Goal: Navigation & Orientation: Go to known website

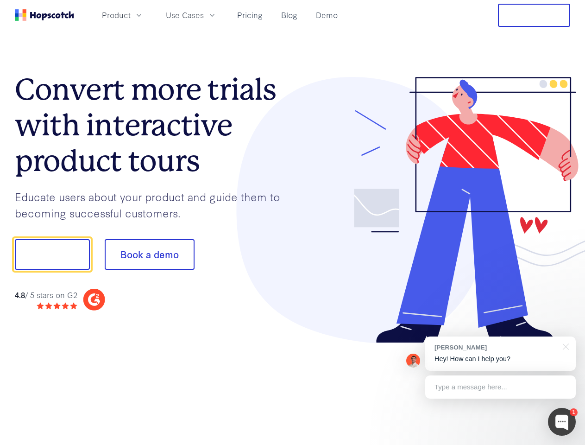
click at [293, 222] on div at bounding box center [432, 210] width 278 height 266
click at [131, 15] on span "Product" at bounding box center [116, 15] width 29 height 12
click at [204, 15] on span "Use Cases" at bounding box center [185, 15] width 38 height 12
click at [534, 15] on button "Free Trial" at bounding box center [534, 15] width 72 height 23
click at [52, 254] on button "Show me!" at bounding box center [52, 254] width 75 height 31
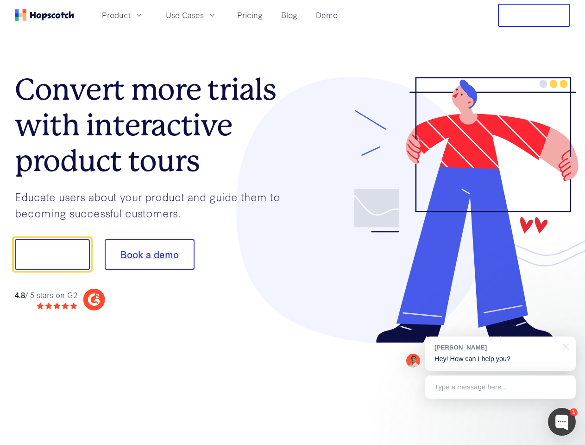
click at [149, 254] on button "Book a demo" at bounding box center [150, 254] width 90 height 31
click at [562, 422] on div at bounding box center [562, 422] width 28 height 28
click at [500, 354] on div "[PERSON_NAME] Hey! How can I help you?" at bounding box center [500, 353] width 151 height 34
click at [564, 346] on div at bounding box center [489, 253] width 174 height 309
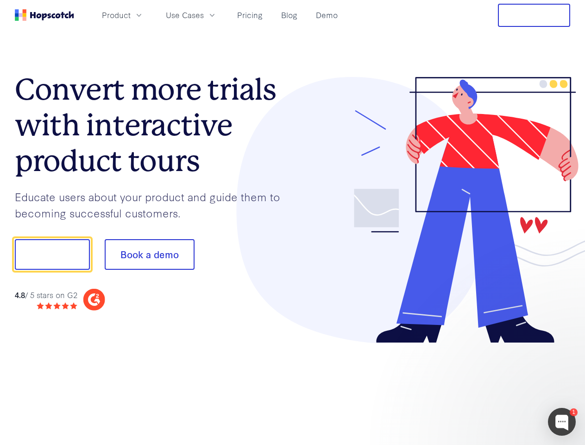
click at [500, 387] on div at bounding box center [489, 315] width 174 height 185
